Goal: Task Accomplishment & Management: Complete application form

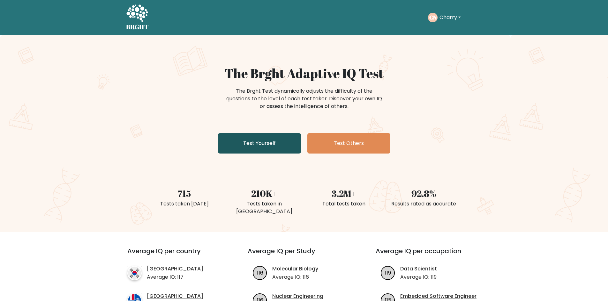
click at [267, 140] on link "Test Yourself" at bounding box center [259, 143] width 83 height 20
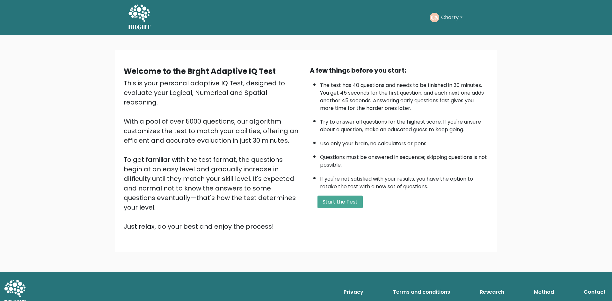
click at [364, 223] on div "Welcome to the Brght Adaptive IQ Test This is your personal adaptive IQ Test, d…" at bounding box center [306, 151] width 383 height 202
click at [343, 201] on button "Start the Test" at bounding box center [340, 202] width 45 height 13
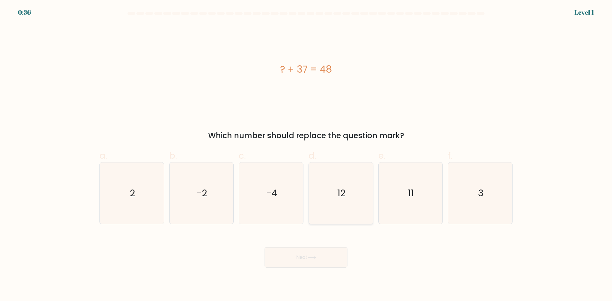
drag, startPoint x: 347, startPoint y: 191, endPoint x: 343, endPoint y: 199, distance: 8.6
click at [347, 191] on icon "12" at bounding box center [341, 194] width 62 height 62
click at [306, 155] on input "d. 12" at bounding box center [306, 153] width 0 height 4
radio input "true"
click at [332, 251] on button "Next" at bounding box center [306, 257] width 83 height 20
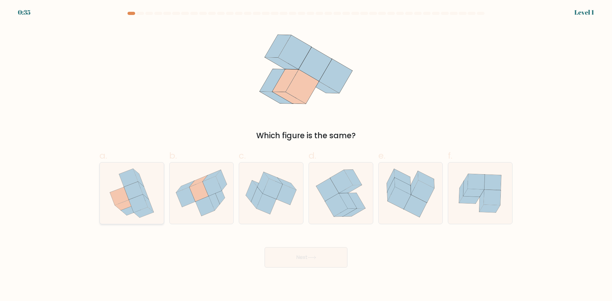
click at [139, 205] on icon at bounding box center [138, 204] width 19 height 18
click at [306, 155] on input "a." at bounding box center [306, 153] width 0 height 4
radio input "true"
click at [331, 257] on button "Next" at bounding box center [306, 257] width 83 height 20
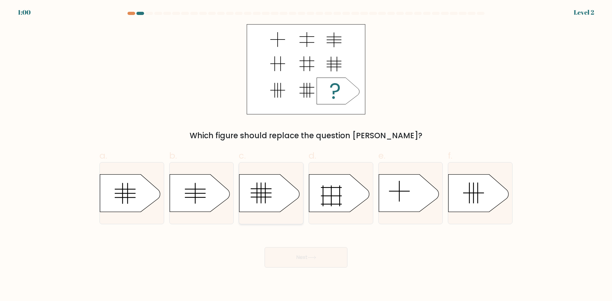
click at [271, 189] on rect at bounding box center [261, 188] width 21 height 1
click at [306, 155] on input "c." at bounding box center [306, 153] width 0 height 4
radio input "true"
drag, startPoint x: 310, startPoint y: 253, endPoint x: 305, endPoint y: 251, distance: 5.4
click at [309, 253] on button "Next" at bounding box center [306, 257] width 83 height 20
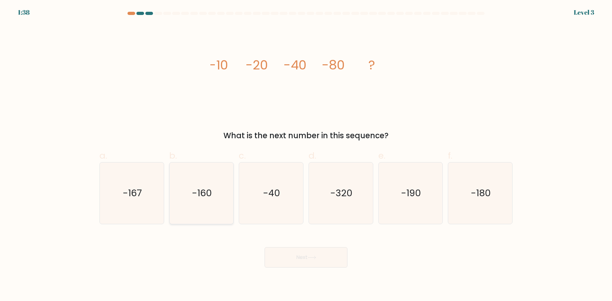
click at [191, 190] on icon "-160" at bounding box center [202, 194] width 62 height 62
click at [306, 155] on input "b. -160" at bounding box center [306, 153] width 0 height 4
radio input "true"
click at [337, 267] on button "Next" at bounding box center [306, 257] width 83 height 20
click at [336, 262] on button "Next" at bounding box center [306, 257] width 83 height 20
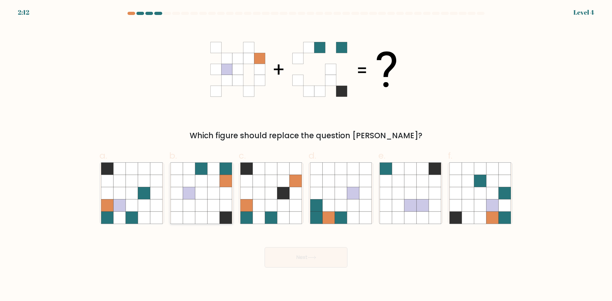
click at [216, 198] on icon at bounding box center [214, 193] width 12 height 12
click at [306, 155] on input "b." at bounding box center [306, 153] width 0 height 4
radio input "true"
click at [335, 262] on button "Next" at bounding box center [306, 257] width 83 height 20
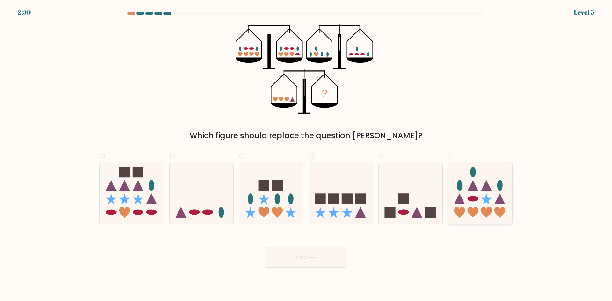
click at [483, 199] on icon at bounding box center [480, 193] width 64 height 53
click at [306, 155] on input "f." at bounding box center [306, 153] width 0 height 4
radio input "true"
click at [333, 258] on button "Next" at bounding box center [306, 257] width 83 height 20
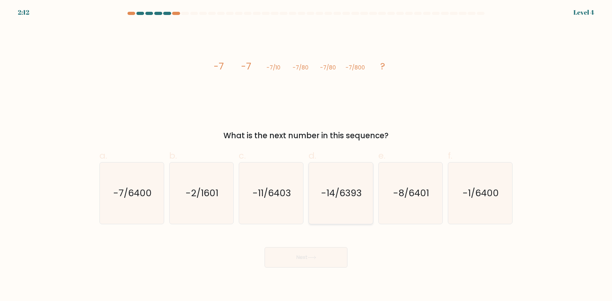
click at [340, 186] on icon "-14/6393" at bounding box center [341, 194] width 62 height 62
click at [306, 155] on input "d. -14/6393" at bounding box center [306, 153] width 0 height 4
radio input "true"
click at [187, 195] on text "-2/1601" at bounding box center [202, 193] width 33 height 13
click at [306, 155] on input "b. -2/1601" at bounding box center [306, 153] width 0 height 4
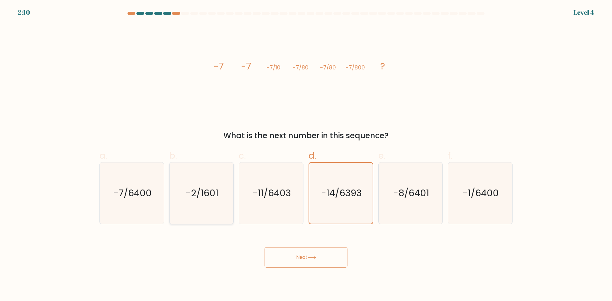
radio input "true"
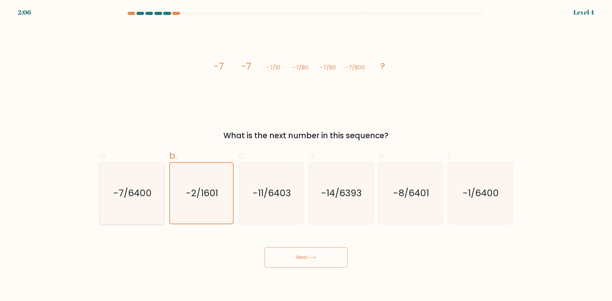
click at [144, 188] on text "-7/6400" at bounding box center [132, 193] width 39 height 13
click at [306, 155] on input "a. -7/6400" at bounding box center [306, 153] width 0 height 4
radio input "true"
click at [293, 257] on button "Next" at bounding box center [306, 257] width 83 height 20
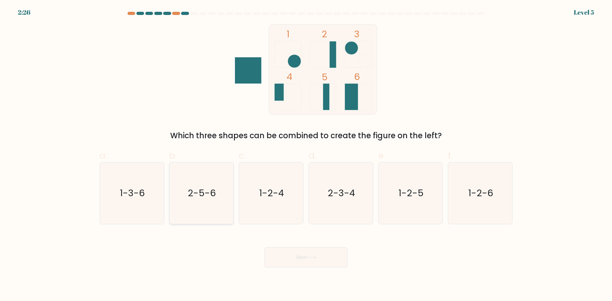
click at [198, 199] on text "2-5-6" at bounding box center [202, 193] width 28 height 13
click at [306, 155] on input "b. 2-5-6" at bounding box center [306, 153] width 0 height 4
radio input "true"
click at [295, 251] on button "Next" at bounding box center [306, 257] width 83 height 20
